Goal: Check status: Check status

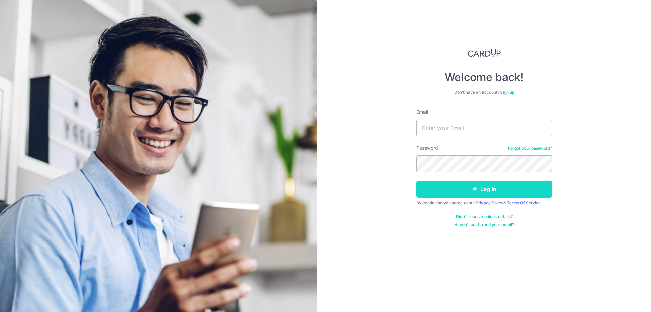
click at [476, 188] on icon "submit" at bounding box center [475, 188] width 5 height 5
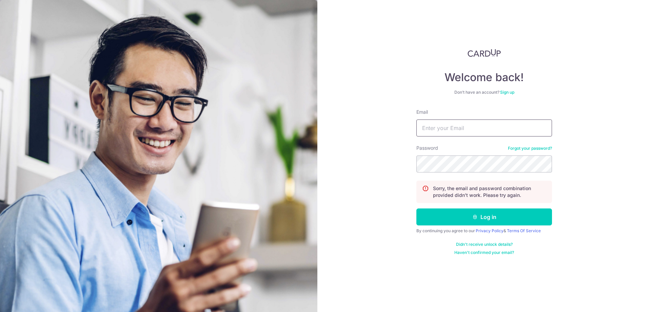
drag, startPoint x: 466, startPoint y: 133, endPoint x: 485, endPoint y: 136, distance: 19.9
click at [466, 133] on input "Email" at bounding box center [485, 127] width 136 height 17
type input "[EMAIL_ADDRESS][DOMAIN_NAME]"
click at [417, 208] on button "Log in" at bounding box center [485, 216] width 136 height 17
click at [495, 224] on button "Log in" at bounding box center [485, 216] width 136 height 17
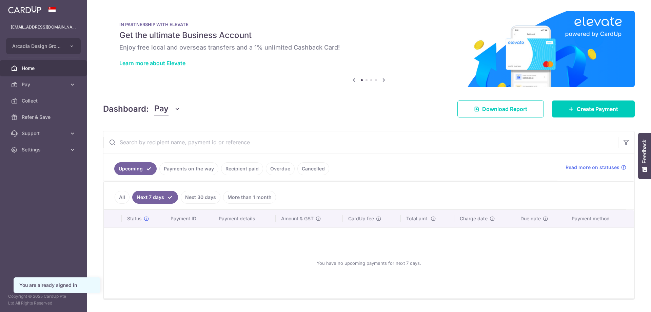
click at [189, 196] on link "Next 30 days" at bounding box center [201, 197] width 40 height 13
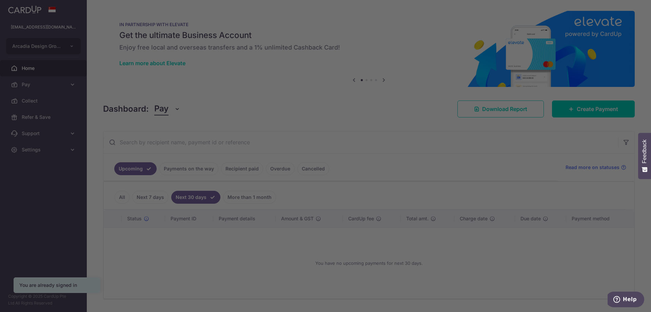
click at [195, 173] on div at bounding box center [329, 157] width 658 height 315
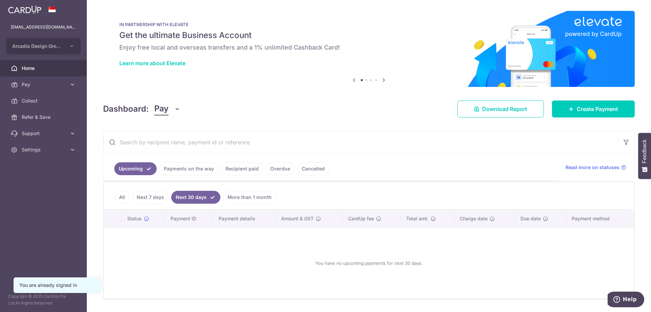
click at [186, 170] on link "Payments on the way" at bounding box center [188, 168] width 59 height 13
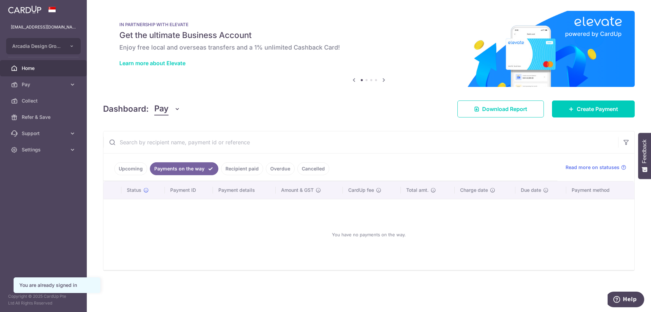
click at [228, 166] on link "Recipient paid" at bounding box center [242, 168] width 42 height 13
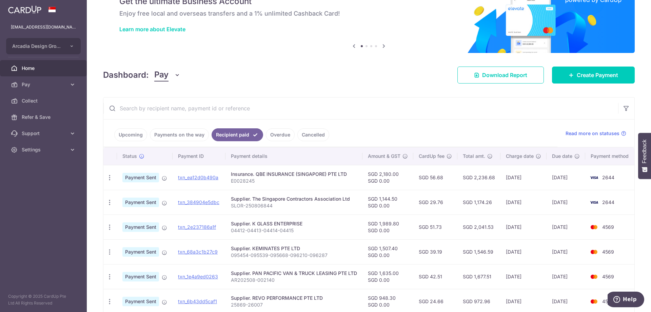
scroll to position [68, 0]
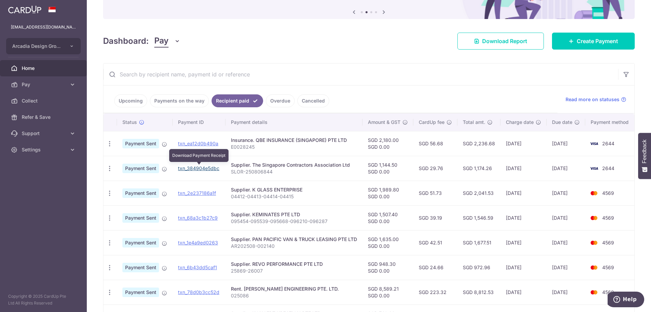
click at [201, 170] on link "txn_384904e5dbc" at bounding box center [198, 168] width 41 height 6
